Goal: Task Accomplishment & Management: Manage account settings

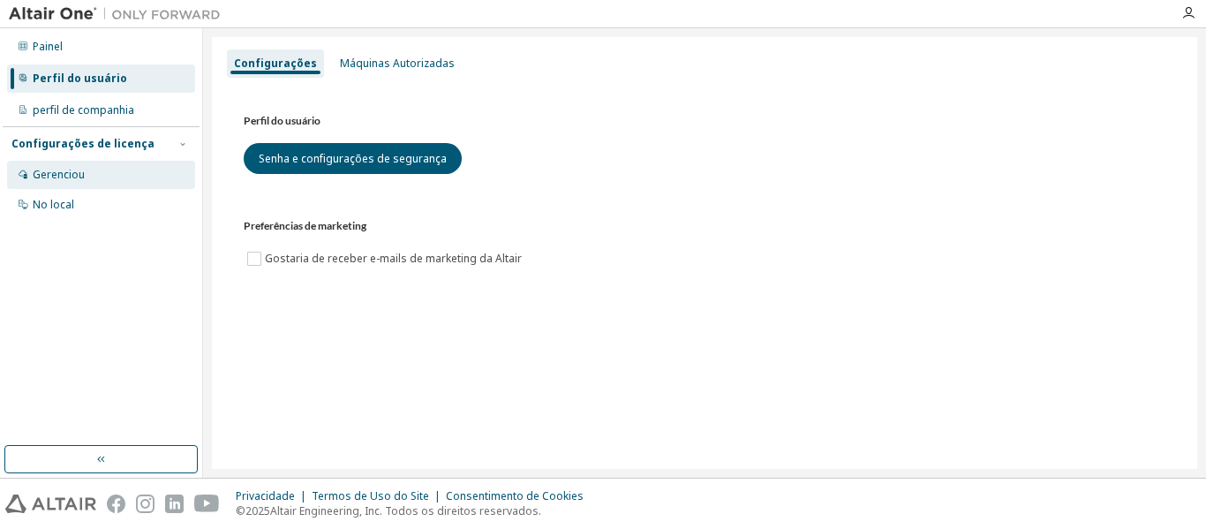
click at [95, 169] on div "Gerenciou" at bounding box center [101, 175] width 188 height 28
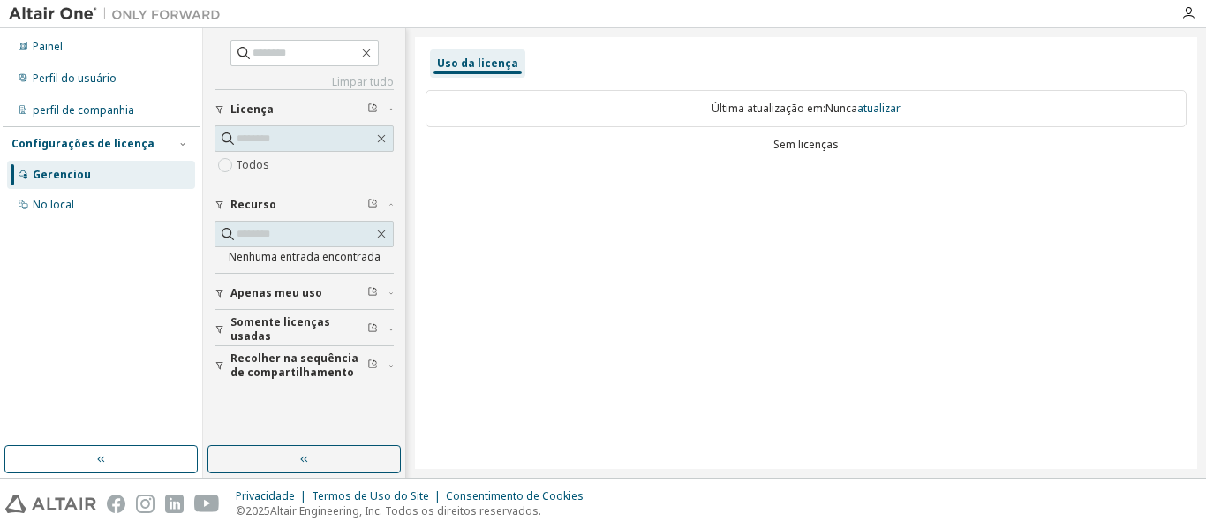
click at [109, 144] on font "Configurações de licença" at bounding box center [82, 143] width 143 height 15
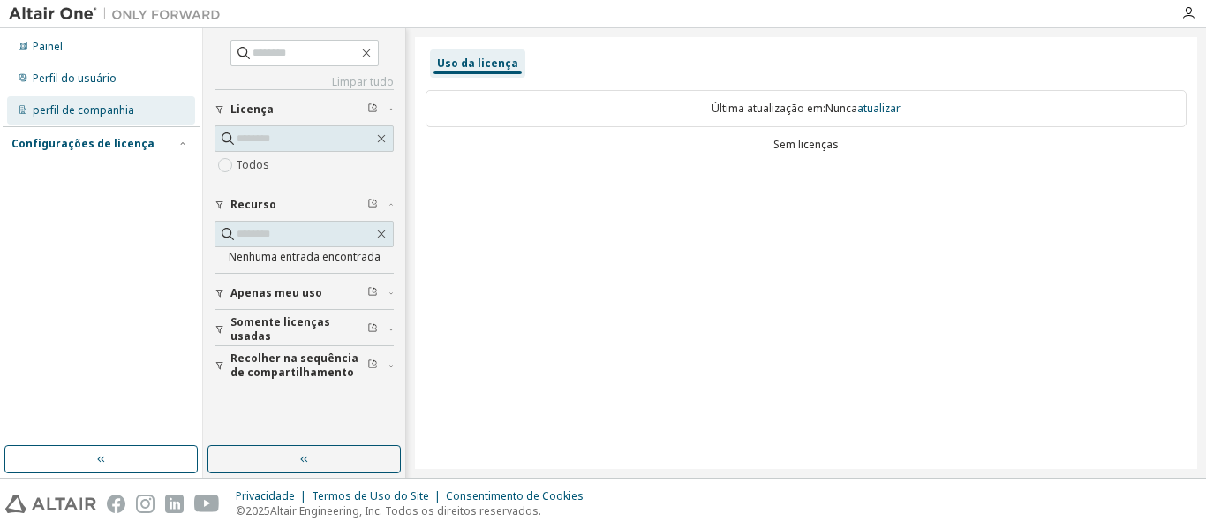
click at [108, 114] on font "perfil de companhia" at bounding box center [84, 109] width 102 height 15
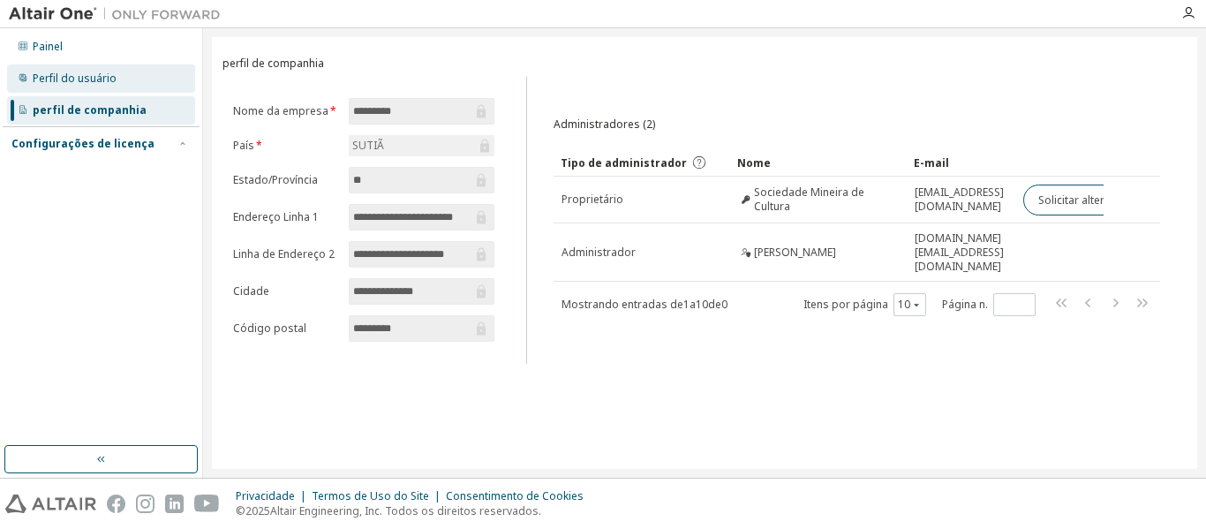
click at [102, 82] on font "Perfil do usuário" at bounding box center [75, 78] width 84 height 15
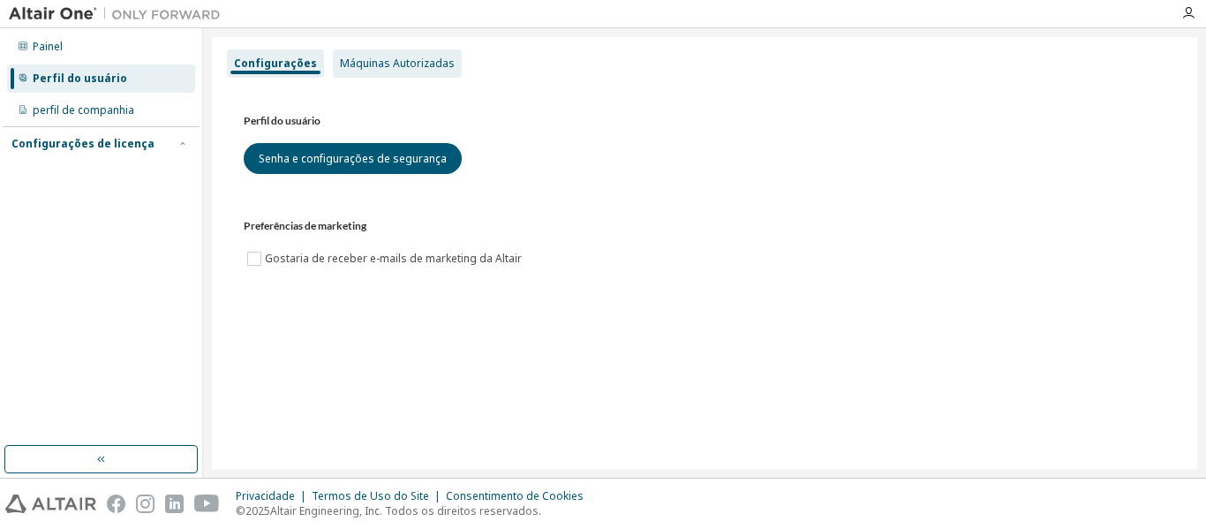
click at [407, 70] on font "Máquinas Autorizadas" at bounding box center [397, 63] width 115 height 15
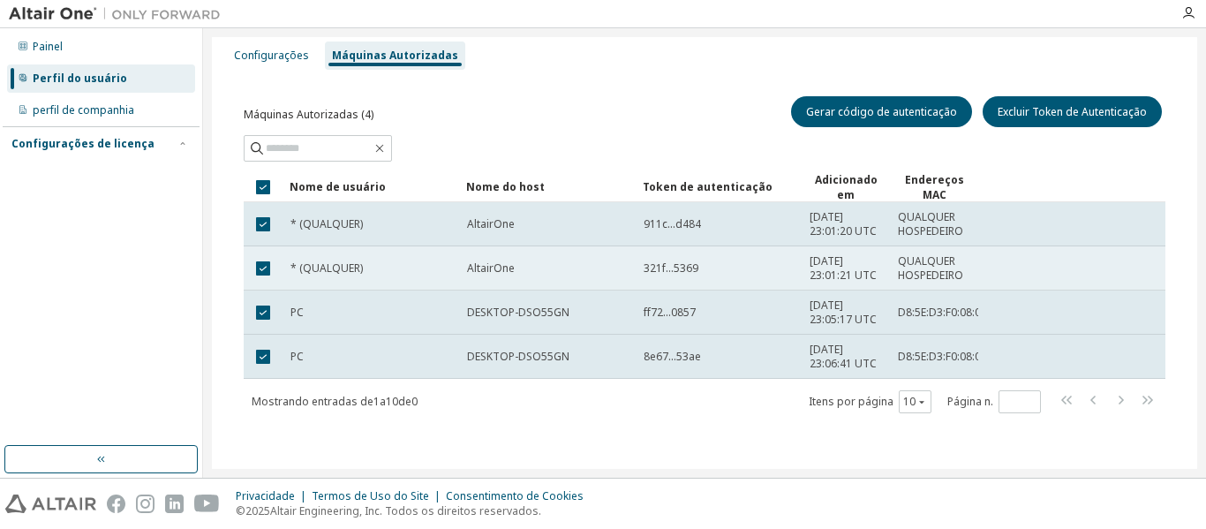
scroll to position [11, 0]
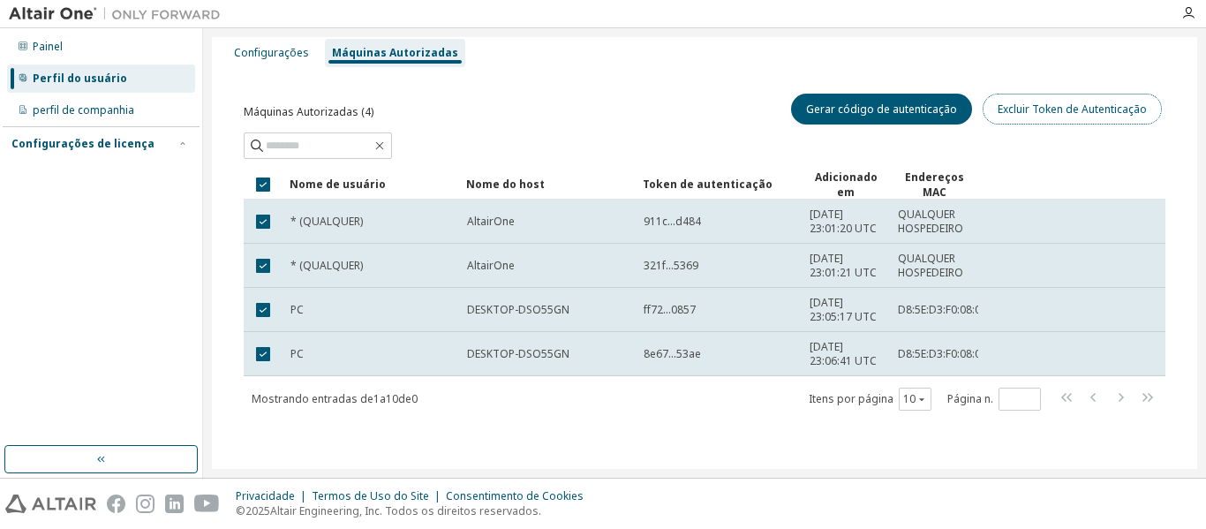
click at [1087, 111] on font "Excluir Token de Autenticação" at bounding box center [1072, 109] width 149 height 15
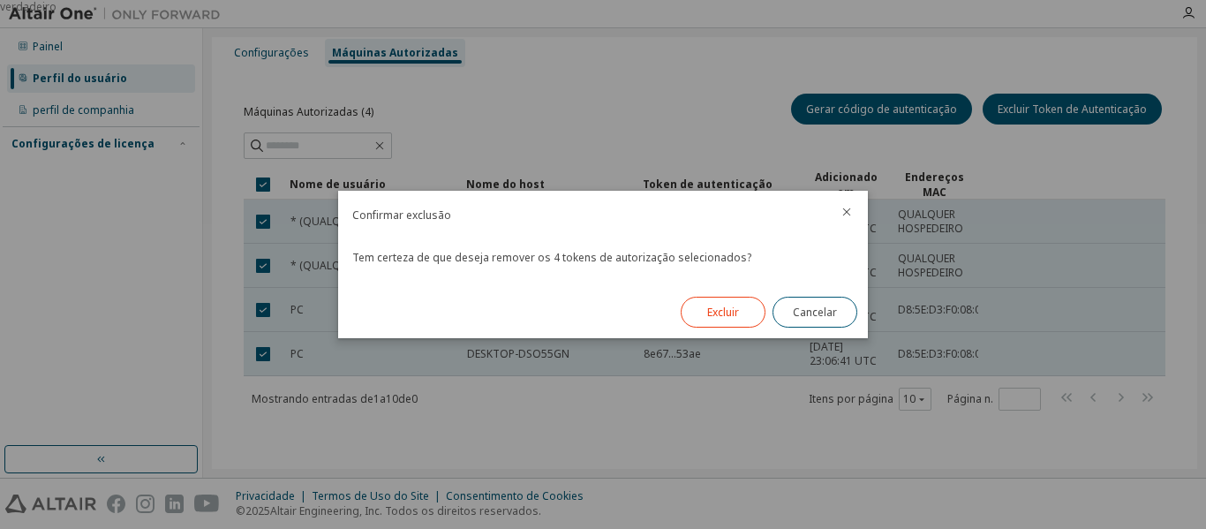
click at [707, 312] on font "Excluir" at bounding box center [723, 312] width 32 height 15
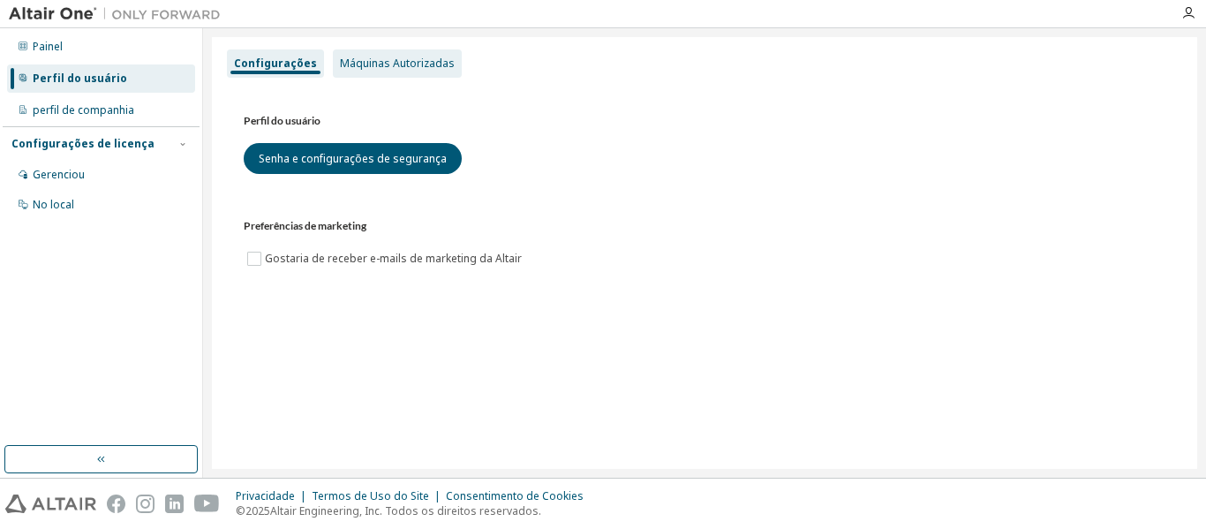
click at [424, 64] on font "Máquinas Autorizadas" at bounding box center [397, 63] width 115 height 15
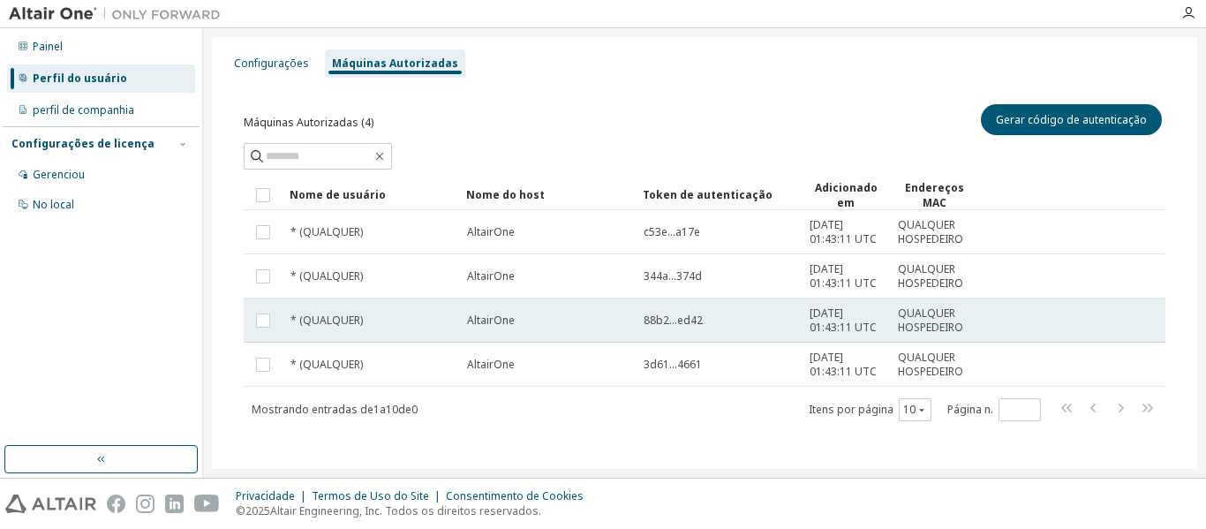
scroll to position [11, 0]
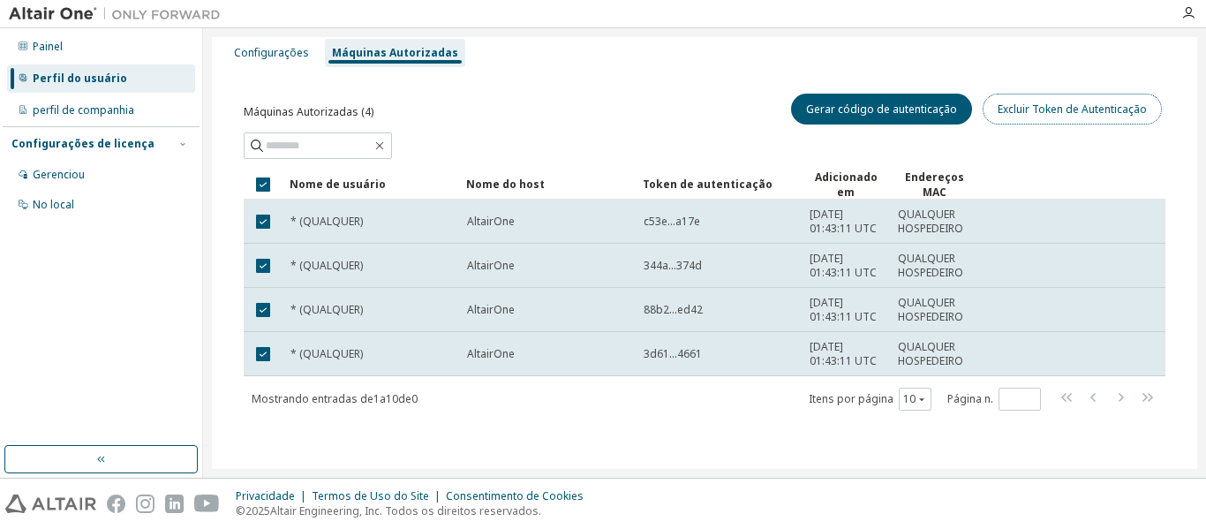
click at [1036, 114] on font "Excluir Token de Autenticação" at bounding box center [1072, 109] width 149 height 15
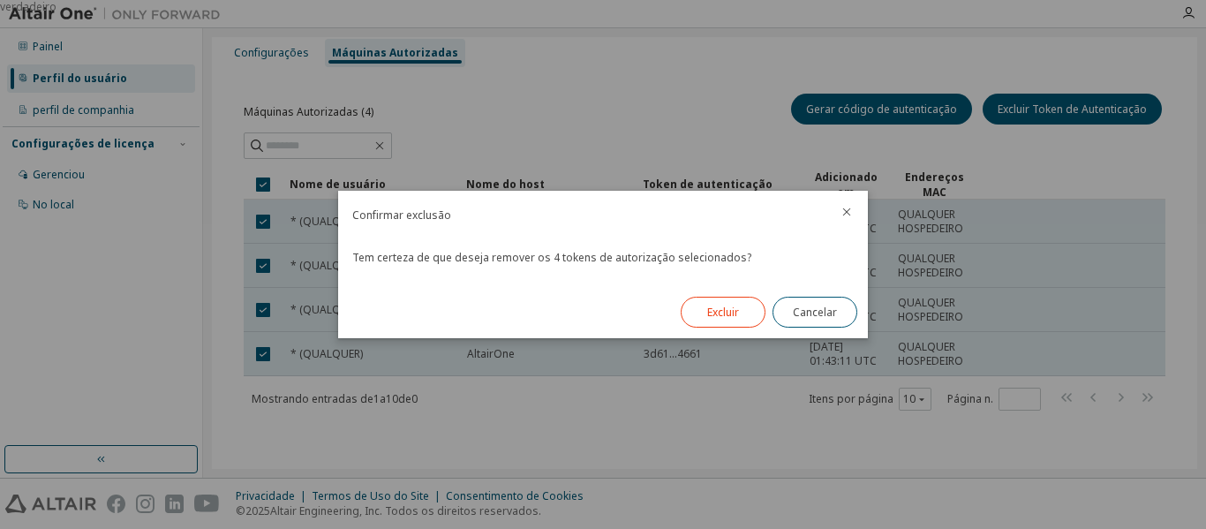
click at [741, 319] on button "Excluir" at bounding box center [723, 312] width 85 height 31
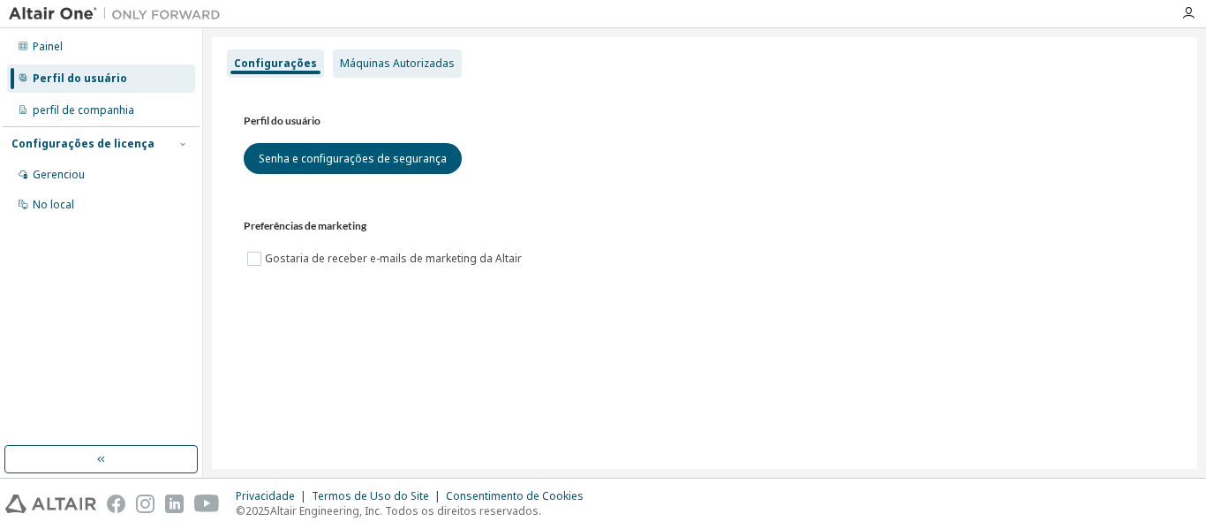
click at [400, 61] on font "Máquinas Autorizadas" at bounding box center [397, 63] width 115 height 15
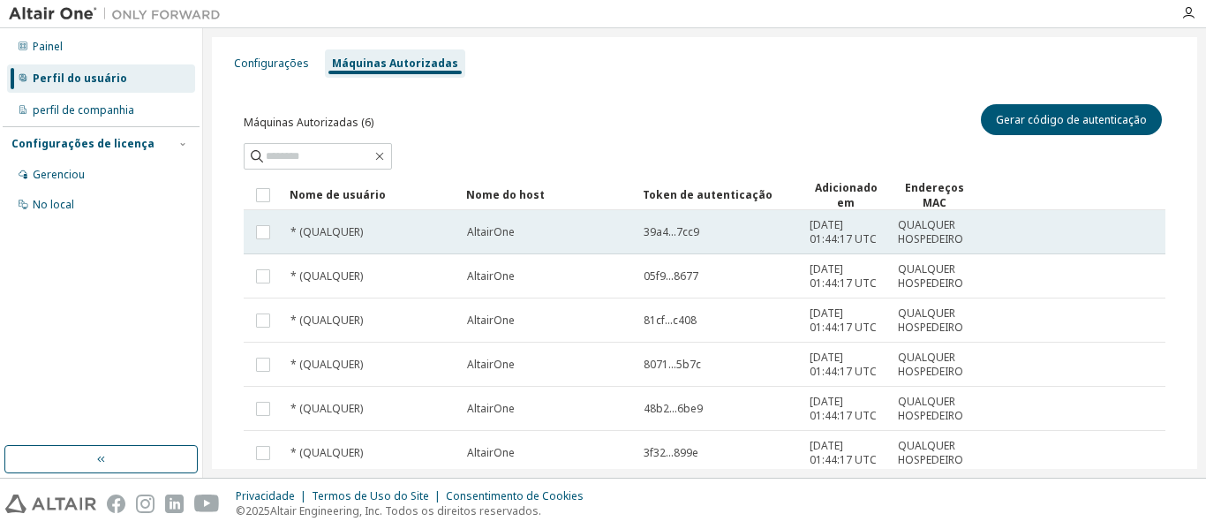
click at [779, 237] on div "39a4...7cc9" at bounding box center [719, 232] width 150 height 14
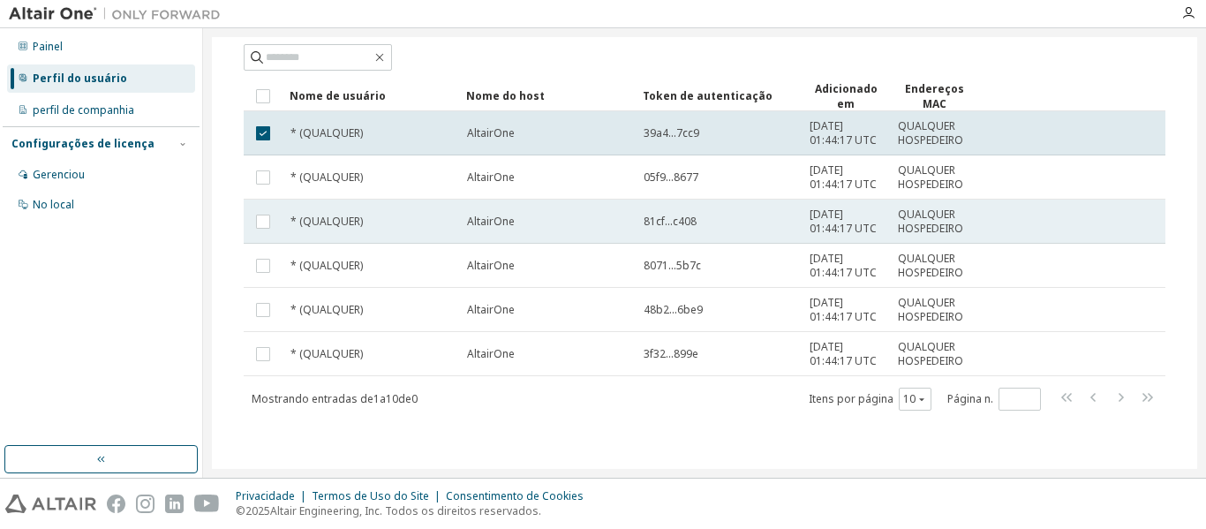
scroll to position [11, 0]
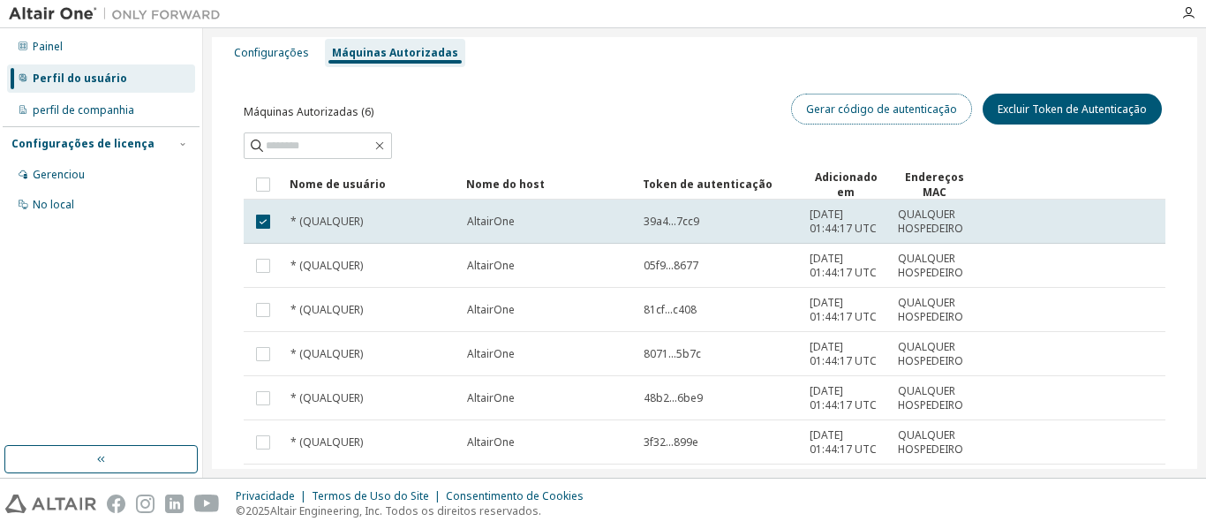
click at [863, 115] on font "Gerar código de autenticação" at bounding box center [881, 109] width 151 height 15
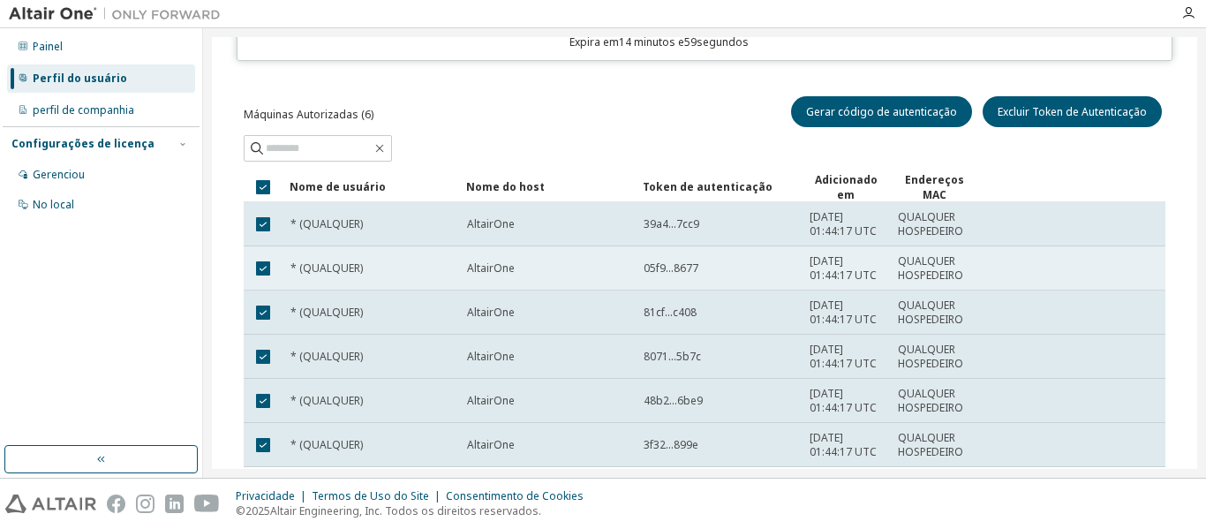
scroll to position [0, 0]
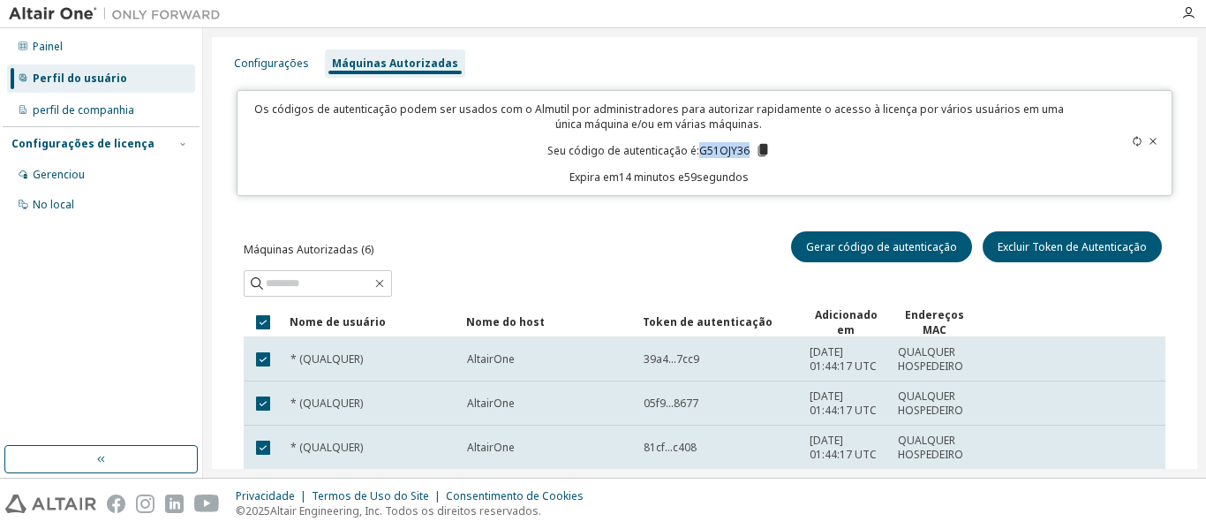
drag, startPoint x: 696, startPoint y: 149, endPoint x: 741, endPoint y: 151, distance: 45.1
click at [741, 151] on font "G51OJY36" at bounding box center [724, 150] width 50 height 15
copy font "G51OJY36"
click at [1149, 139] on icon at bounding box center [1152, 141] width 7 height 6
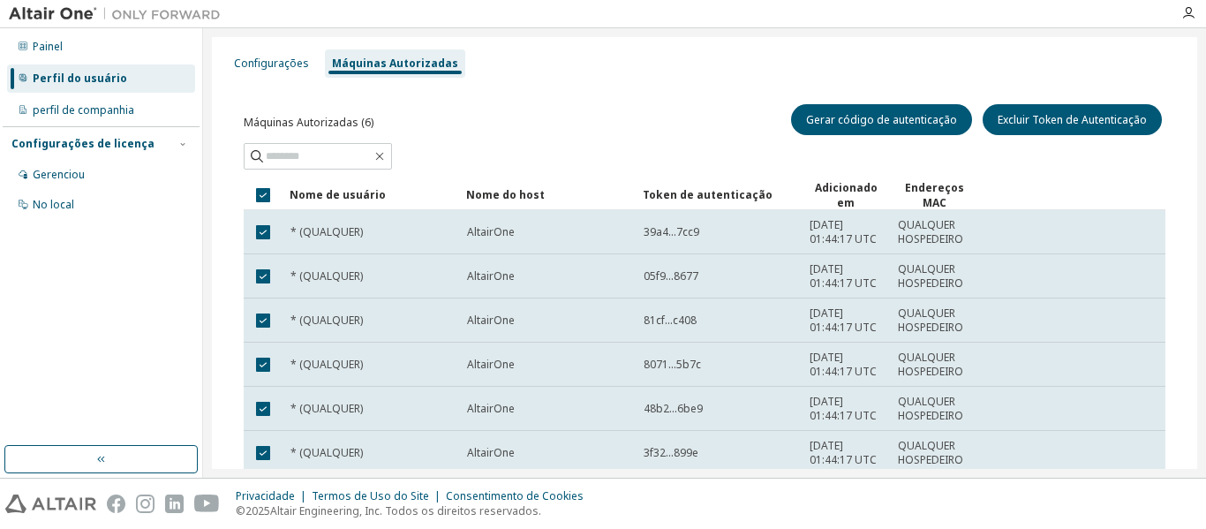
click at [582, 136] on div "Máquinas Autorizadas (6) Gerar código de autenticação Excluir Token de Autentic…" at bounding box center [705, 120] width 922 height 38
click at [361, 157] on input "text" at bounding box center [319, 156] width 106 height 18
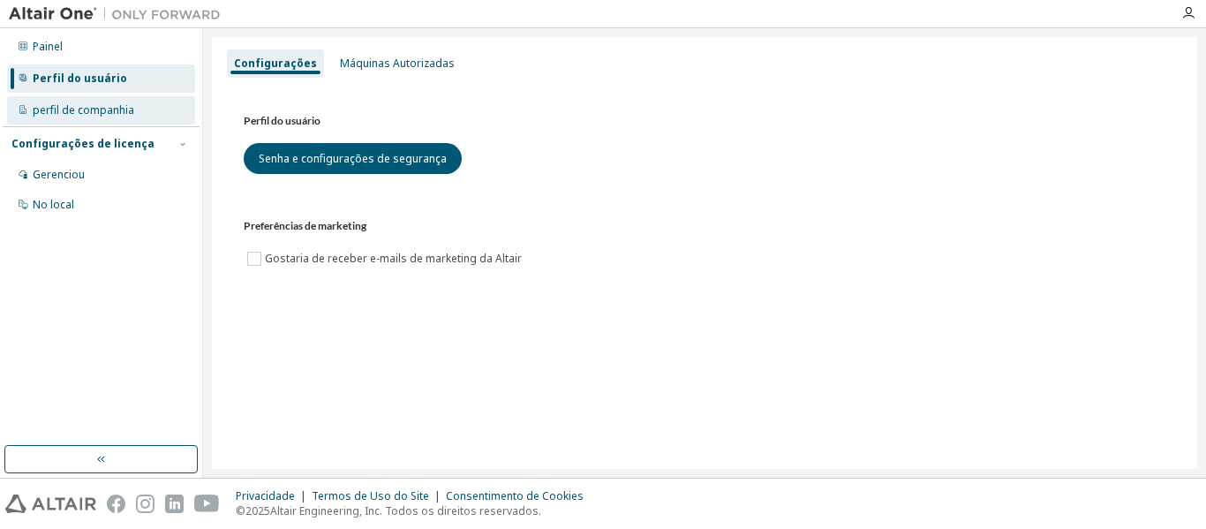
click at [94, 119] on div "perfil de companhia" at bounding box center [101, 110] width 188 height 28
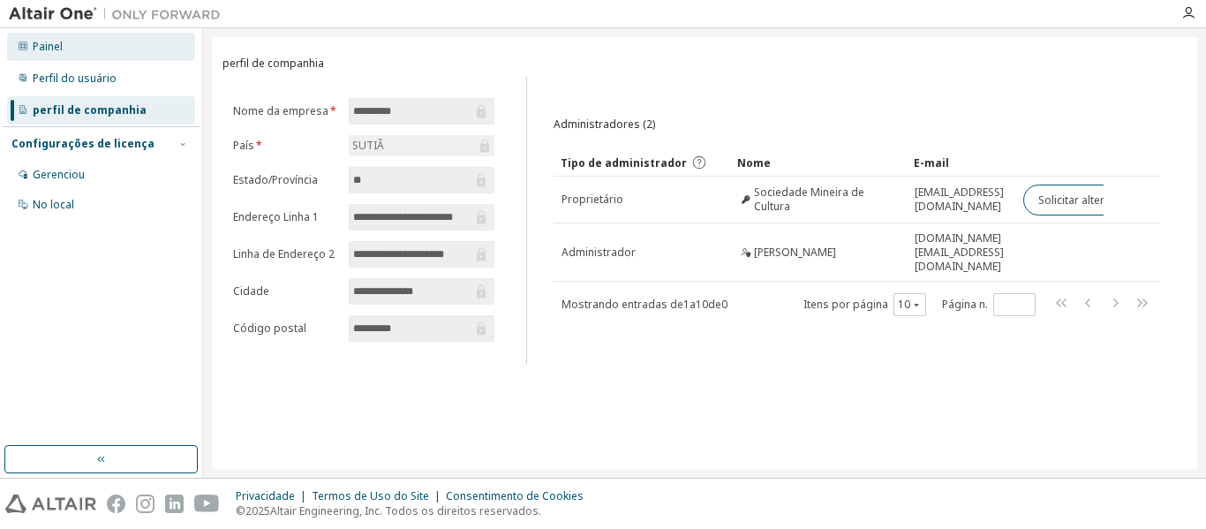
click at [72, 50] on div "Painel" at bounding box center [101, 47] width 188 height 28
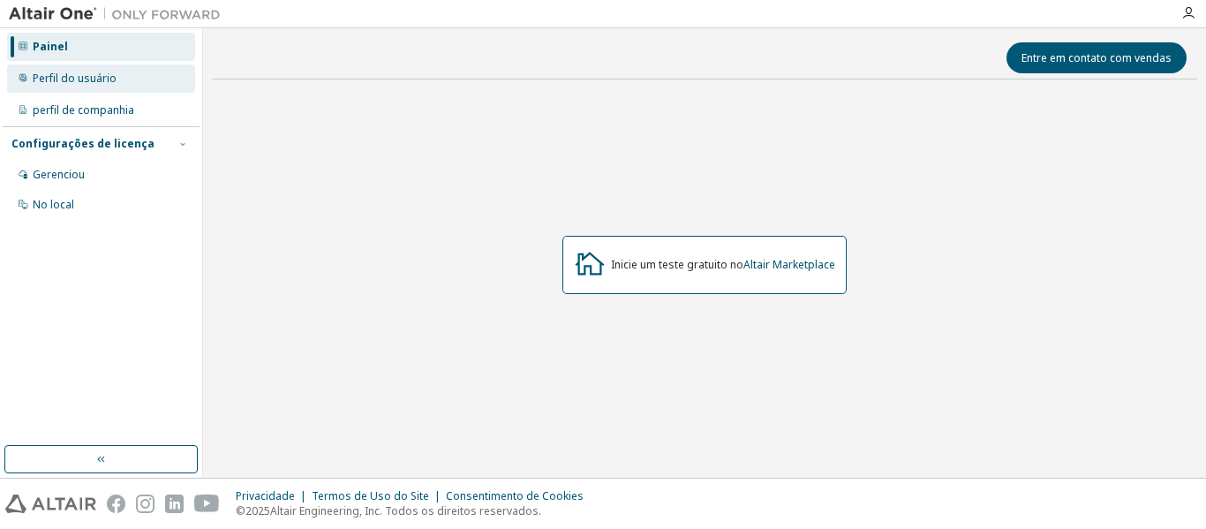
click at [85, 72] on font "Perfil do usuário" at bounding box center [75, 78] width 84 height 15
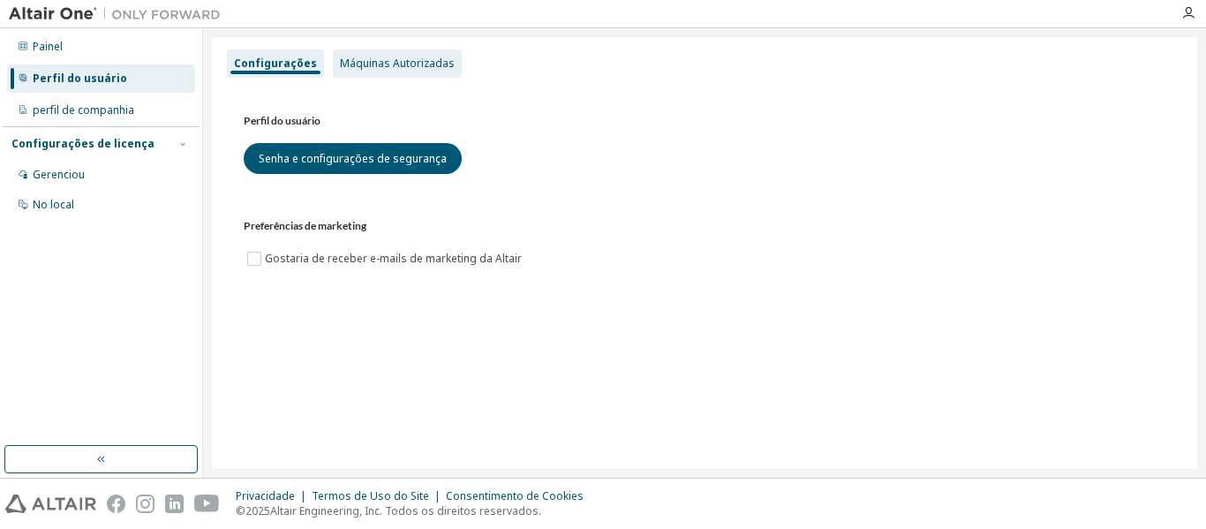
click at [378, 64] on font "Máquinas Autorizadas" at bounding box center [397, 63] width 115 height 15
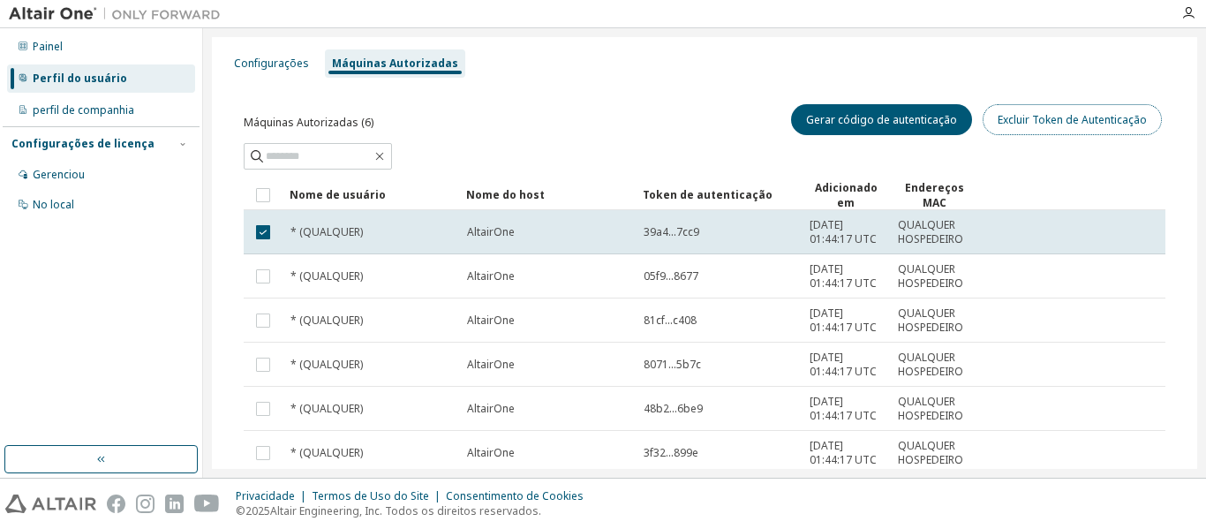
click at [1099, 128] on button "Excluir Token de Autenticação" at bounding box center [1072, 119] width 179 height 31
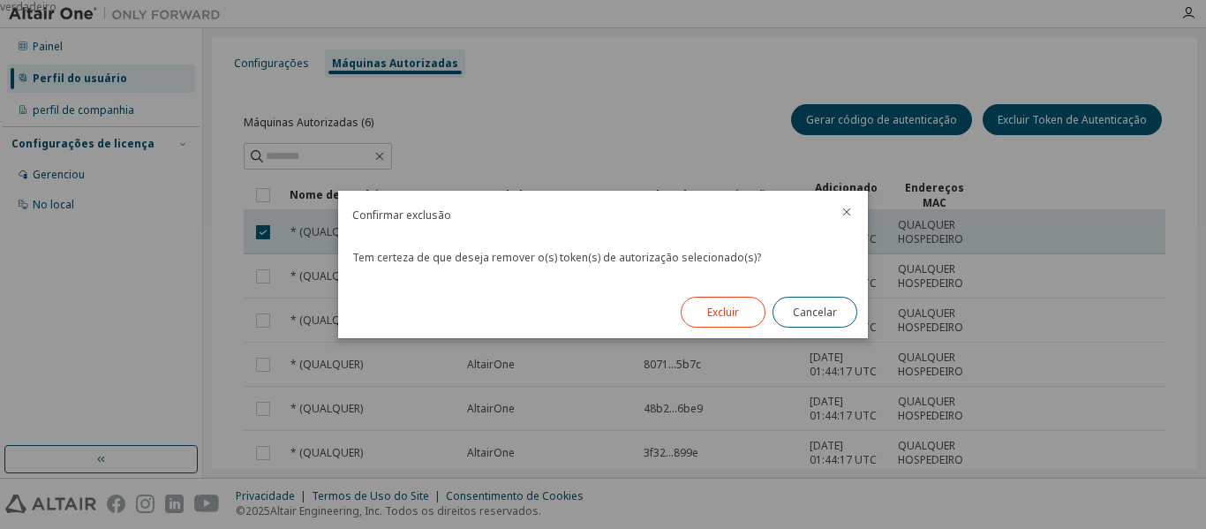
click at [736, 312] on font "Excluir" at bounding box center [723, 312] width 32 height 15
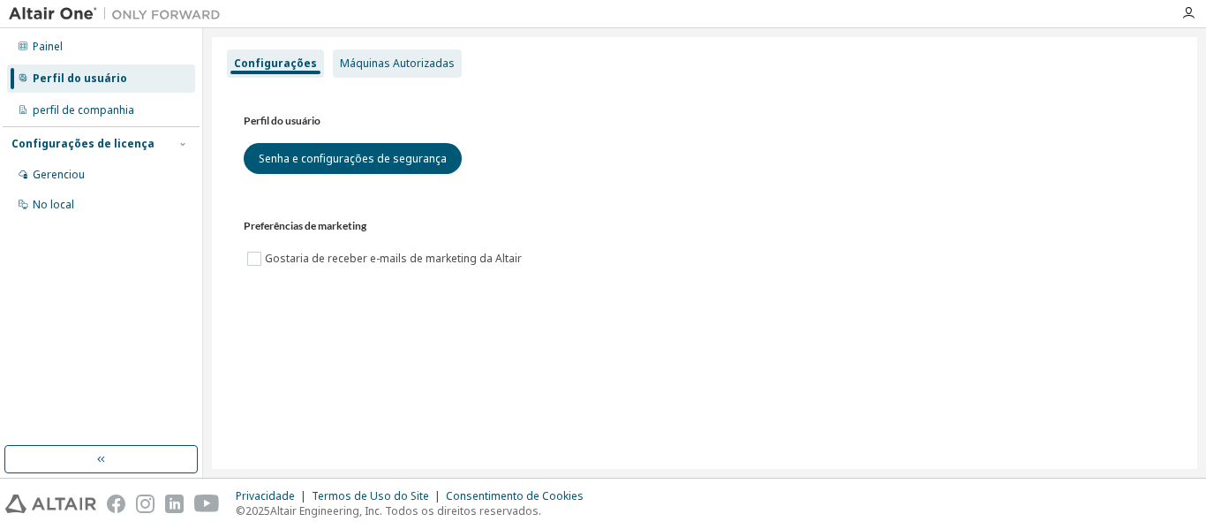
click at [380, 56] on font "Máquinas Autorizadas" at bounding box center [397, 63] width 115 height 15
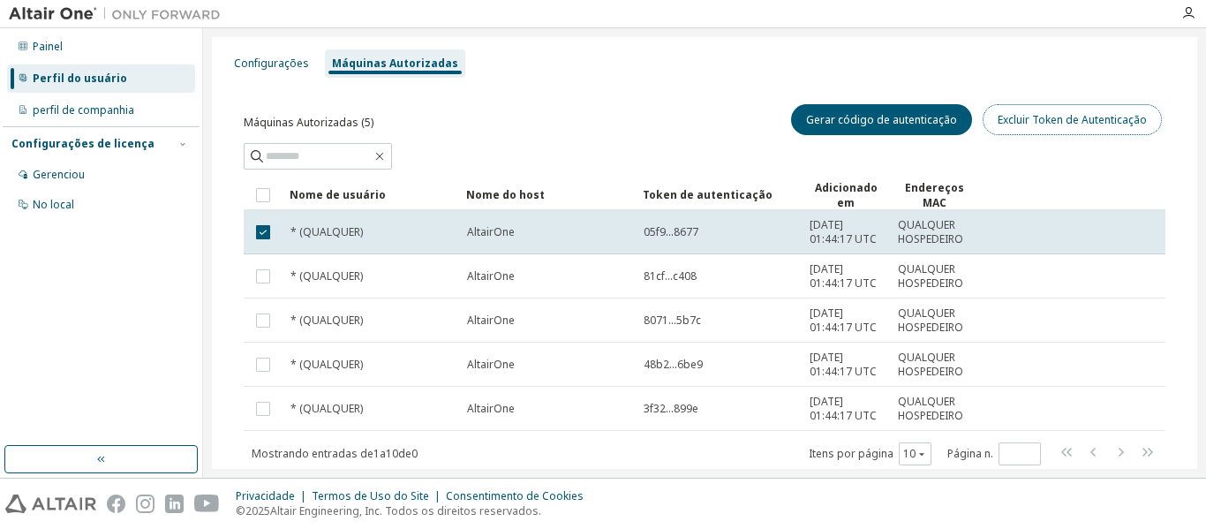
click at [1049, 127] on button "Excluir Token de Autenticação" at bounding box center [1072, 119] width 179 height 31
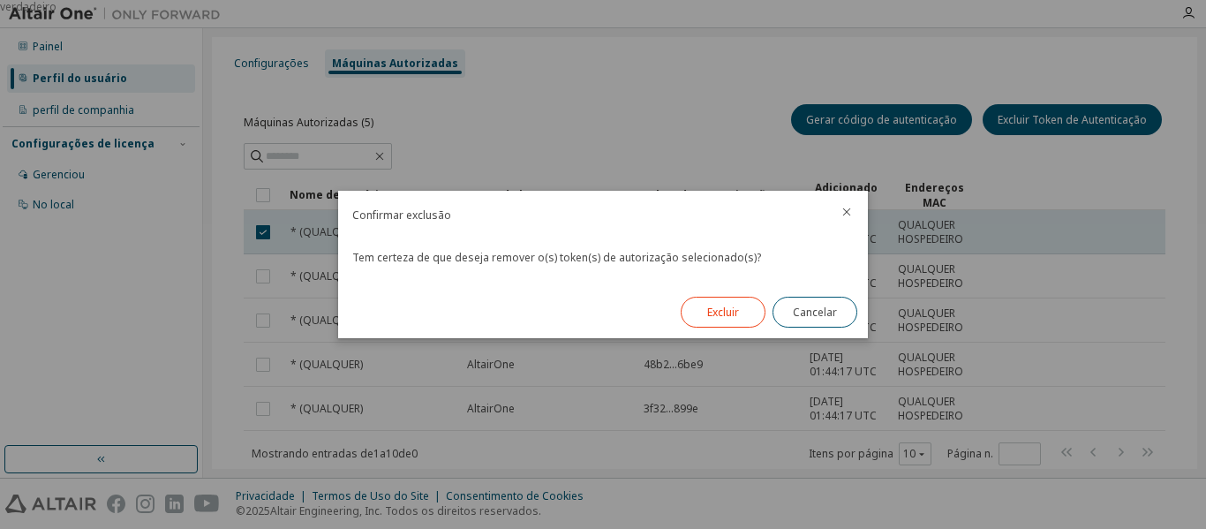
click at [723, 310] on font "Excluir" at bounding box center [723, 312] width 32 height 15
